Goal: Navigation & Orientation: Find specific page/section

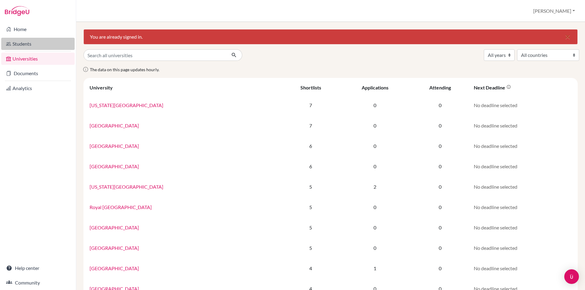
click at [21, 46] on link "Students" at bounding box center [37, 44] width 73 height 12
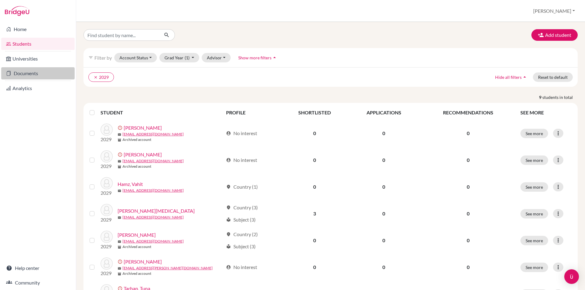
click at [25, 76] on link "Documents" at bounding box center [37, 73] width 73 height 12
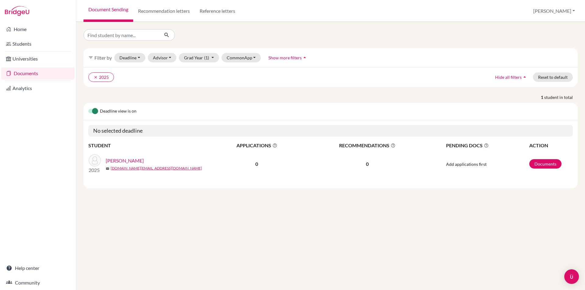
click at [30, 93] on link "Analytics" at bounding box center [37, 88] width 73 height 12
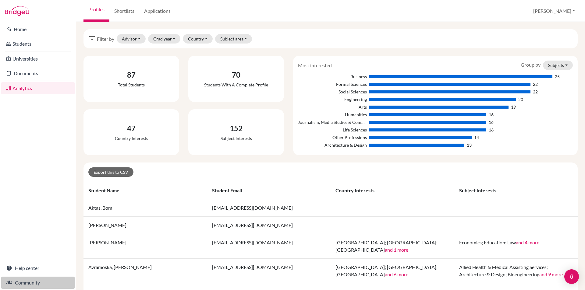
click at [36, 284] on link "Community" at bounding box center [37, 283] width 73 height 12
